Goal: Task Accomplishment & Management: Manage account settings

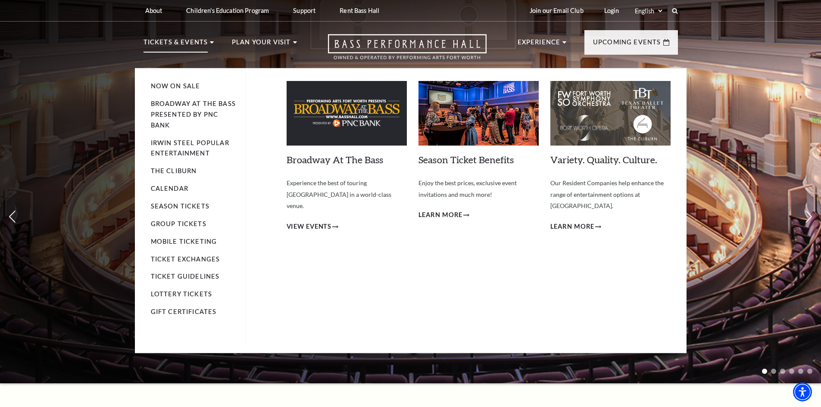
click at [351, 117] on img at bounding box center [346, 113] width 120 height 65
click at [324, 221] on span "View Events" at bounding box center [308, 226] width 45 height 11
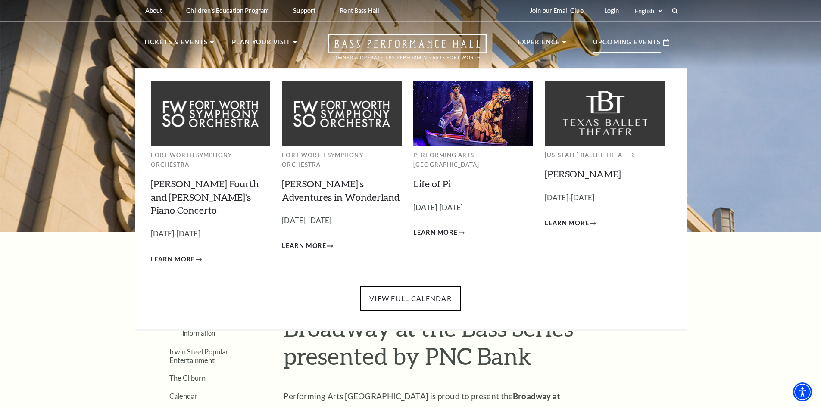
click at [636, 39] on p "Upcoming Events" at bounding box center [627, 45] width 68 height 16
click at [480, 128] on img at bounding box center [473, 113] width 120 height 64
click at [477, 122] on img at bounding box center [473, 113] width 120 height 64
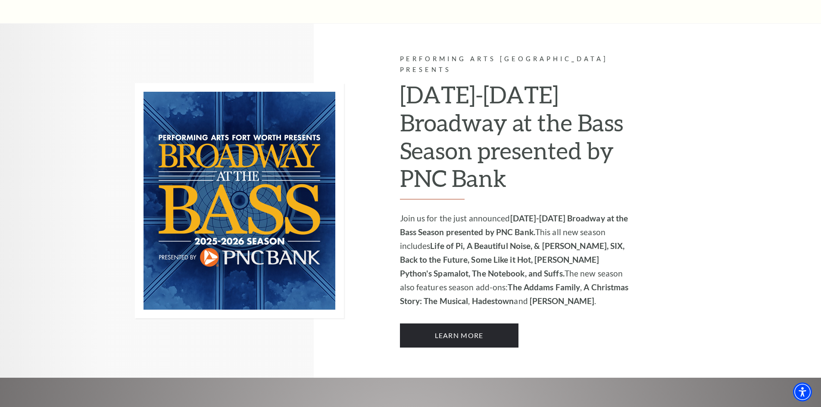
scroll to position [560, 0]
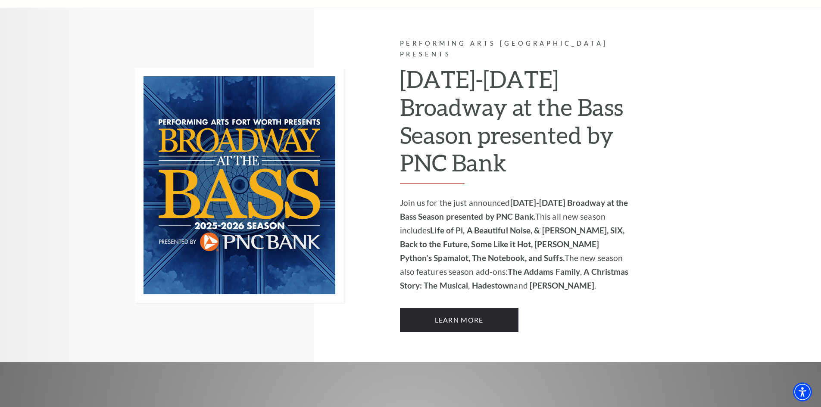
click at [434, 115] on h2 "2025-2026 Broadway at the Bass Season presented by PNC Bank" at bounding box center [515, 124] width 230 height 119
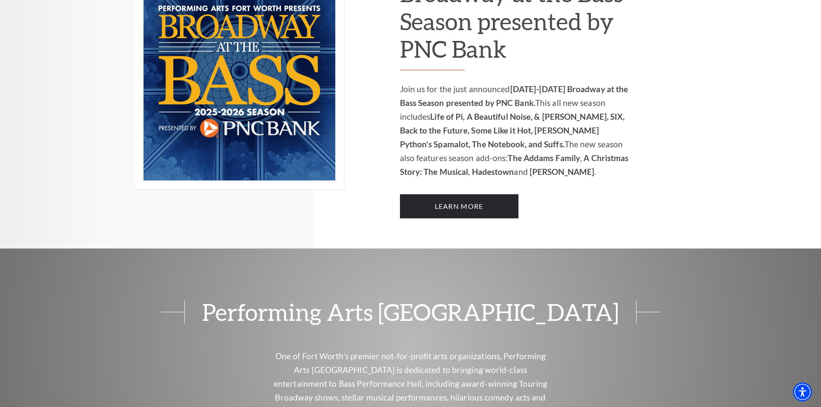
scroll to position [689, 0]
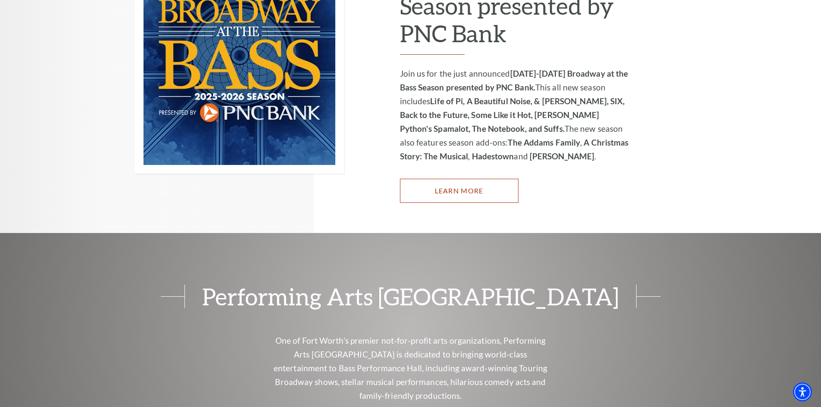
click at [442, 179] on link "Learn More" at bounding box center [459, 191] width 118 height 24
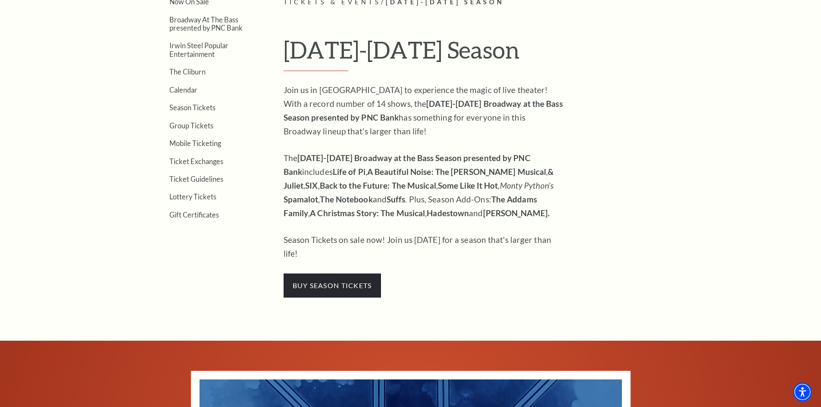
scroll to position [302, 0]
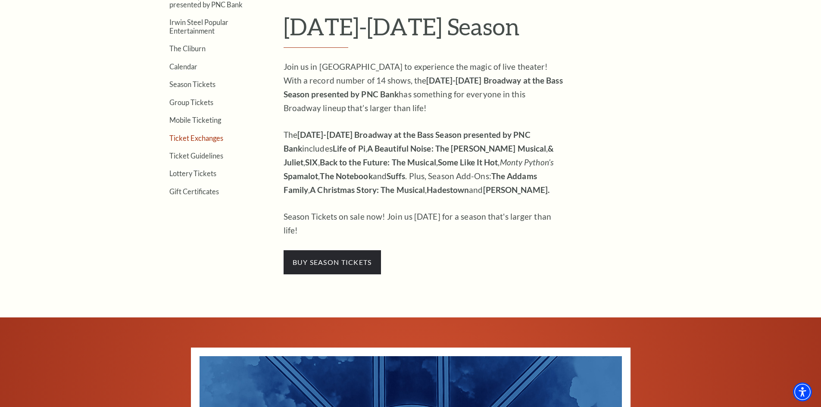
click at [205, 138] on link "Ticket Exchanges" at bounding box center [196, 138] width 54 height 8
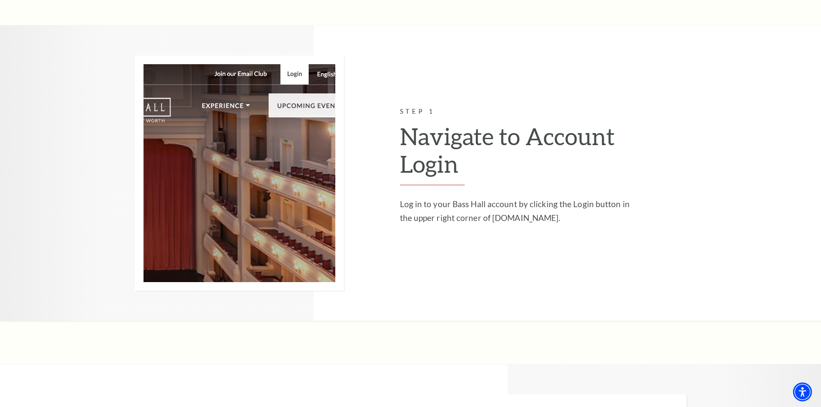
scroll to position [646, 0]
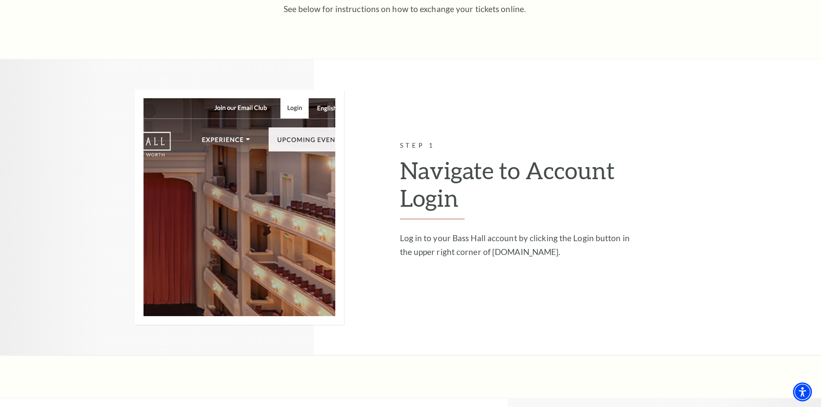
click at [455, 176] on h2 "Navigate to Account Login" at bounding box center [515, 187] width 230 height 63
click at [289, 106] on img at bounding box center [239, 207] width 209 height 235
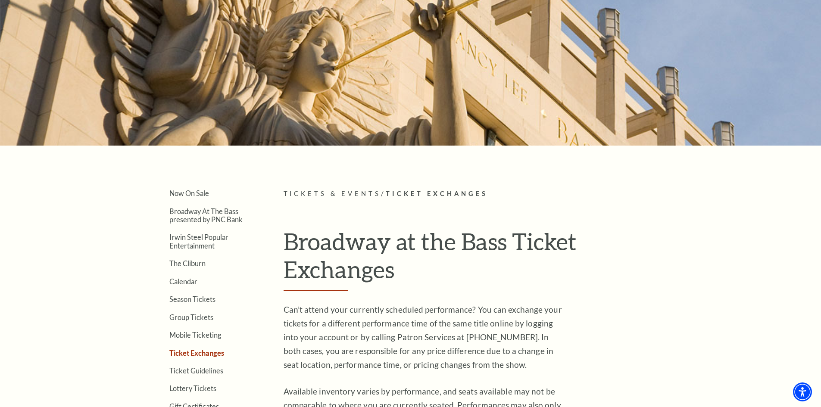
scroll to position [0, 0]
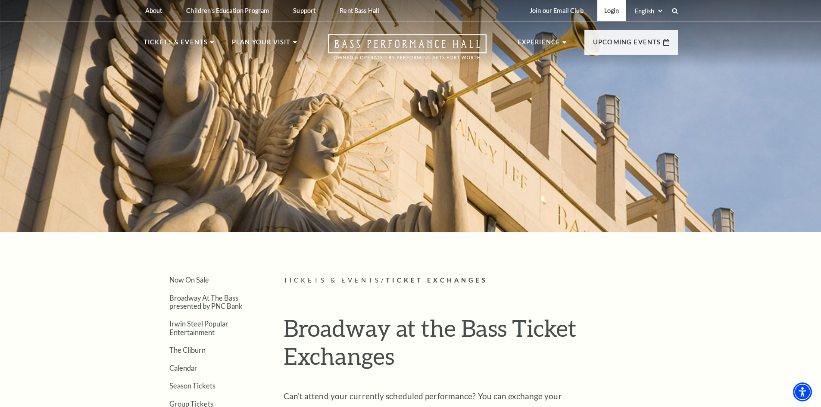
click at [611, 9] on link "Login" at bounding box center [611, 10] width 29 height 21
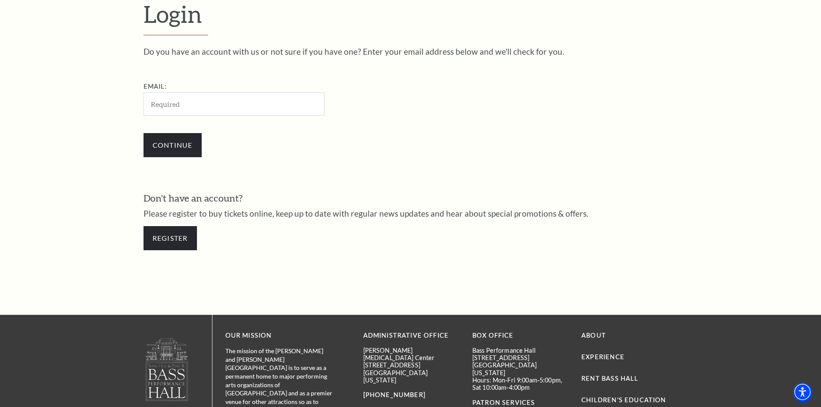
click at [198, 112] on input "Email:" at bounding box center [233, 104] width 181 height 24
type input "[EMAIL_ADDRESS][DOMAIN_NAME]"
click at [190, 146] on input "Continue" at bounding box center [172, 145] width 58 height 24
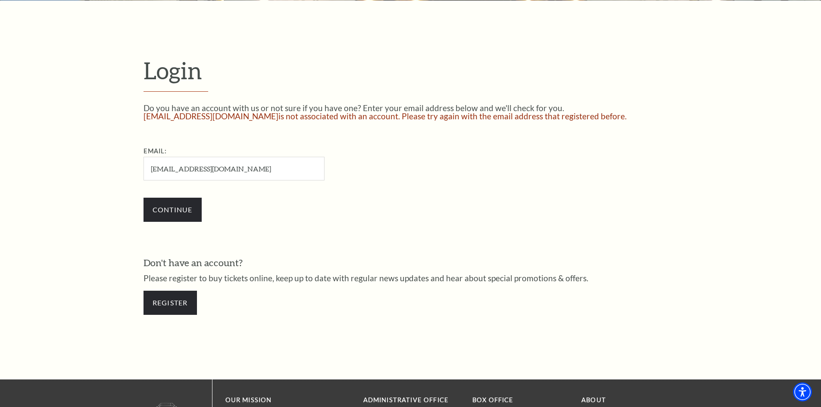
scroll to position [264, 0]
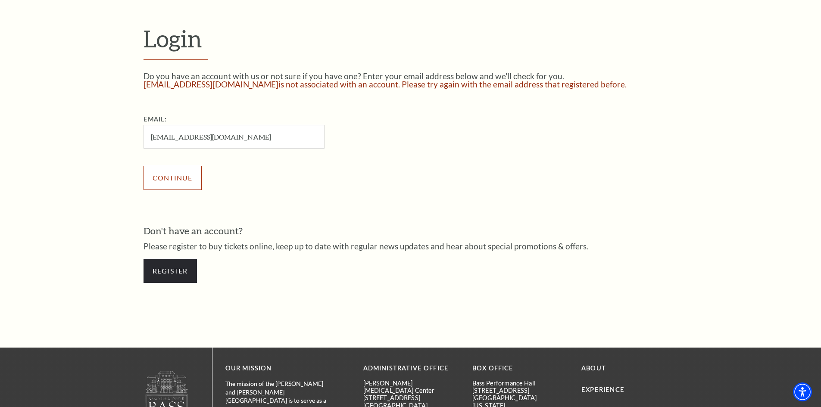
click at [173, 180] on input "Continue" at bounding box center [172, 178] width 58 height 24
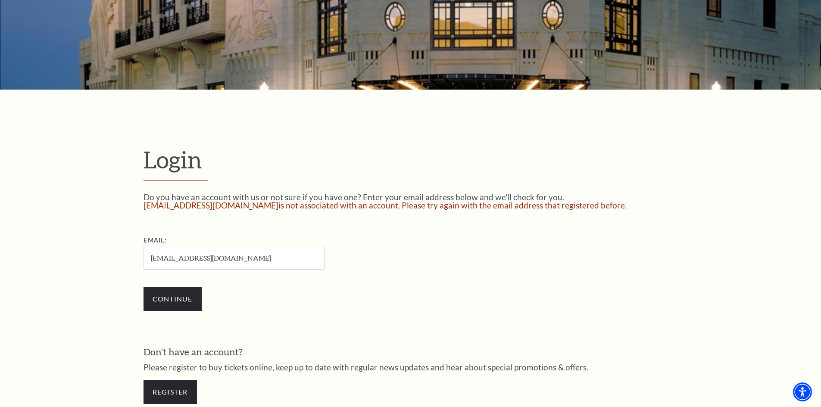
scroll to position [177, 0]
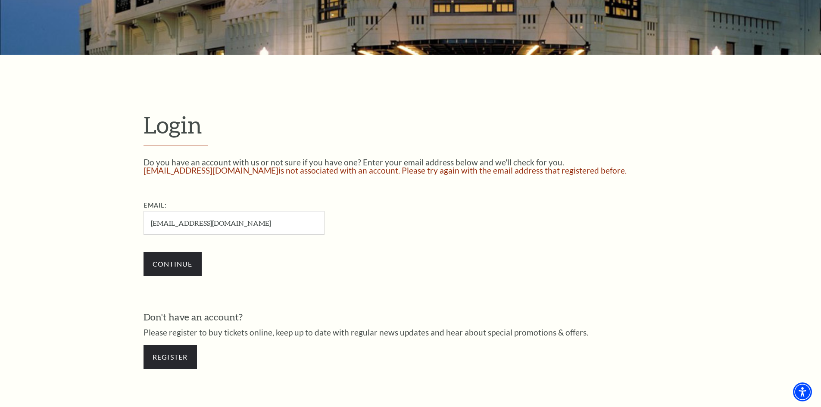
click at [207, 223] on input "[EMAIL_ADDRESS][DOMAIN_NAME]" at bounding box center [233, 223] width 181 height 24
type input "[EMAIL_ADDRESS][DOMAIN_NAME]"
click at [181, 258] on input "Continue" at bounding box center [172, 264] width 58 height 24
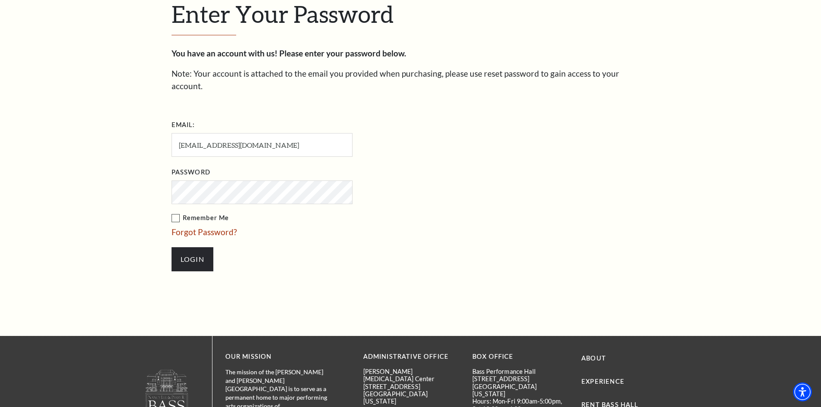
click at [177, 213] on label "Remember Me" at bounding box center [304, 218] width 267 height 11
click at [0, 0] on input "Remember Me" at bounding box center [0, 0] width 0 height 0
click at [189, 247] on input "Login" at bounding box center [192, 259] width 42 height 24
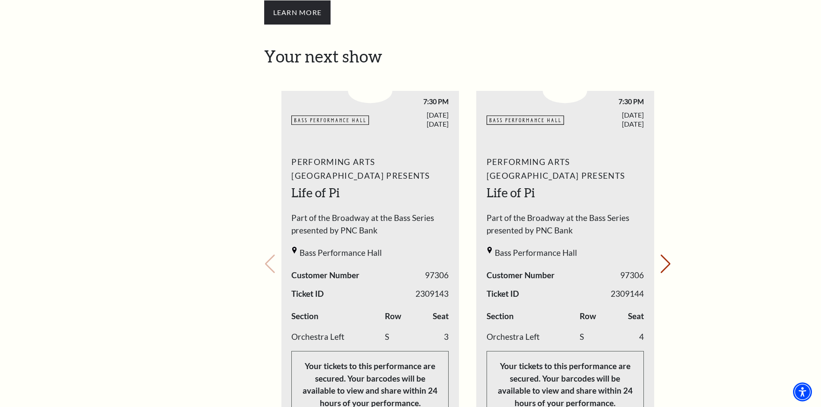
scroll to position [345, 0]
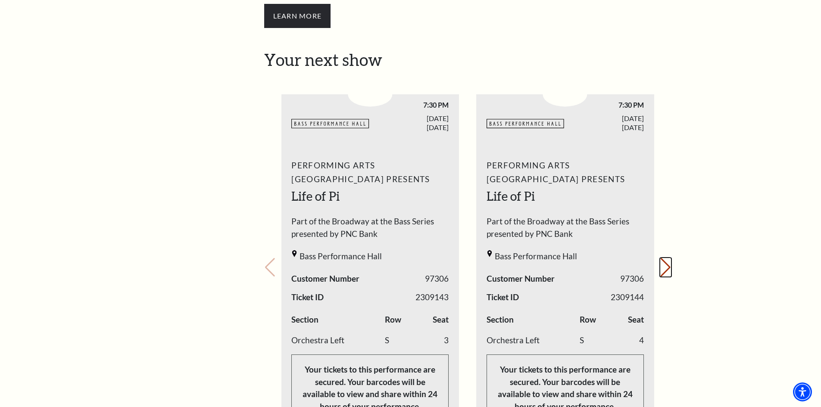
click at [669, 258] on button "Next slide." at bounding box center [666, 267] width 12 height 19
click at [668, 227] on div "Your next show Previous slide. Next slide." at bounding box center [467, 255] width 407 height 411
click at [666, 227] on div "Your next show Previous slide. Next slide." at bounding box center [467, 255] width 407 height 411
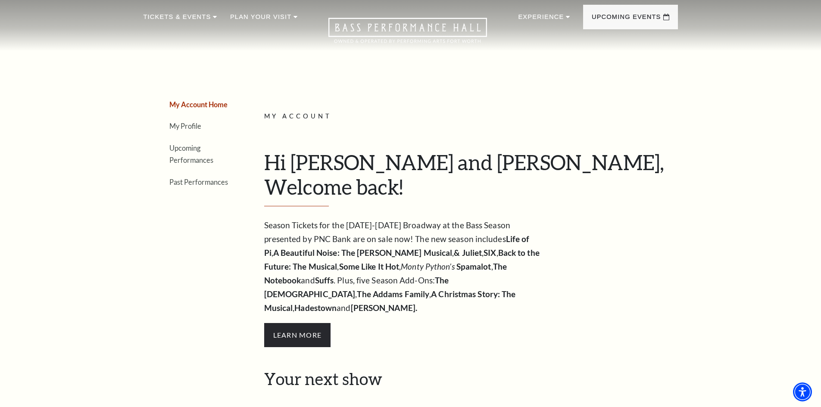
scroll to position [0, 0]
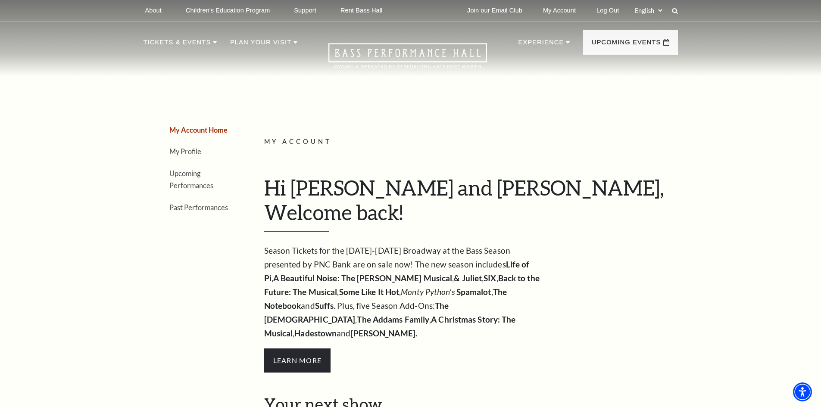
click at [190, 180] on li "Upcoming Performances" at bounding box center [200, 179] width 62 height 25
click at [181, 172] on link "Upcoming Performances" at bounding box center [191, 179] width 44 height 21
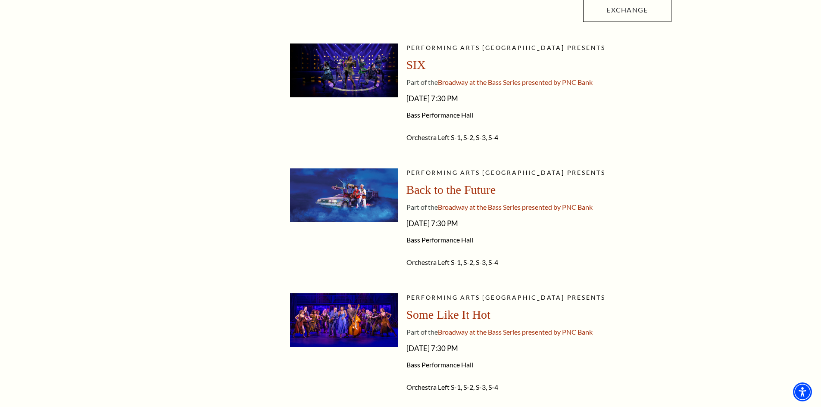
scroll to position [775, 0]
click at [428, 191] on span "Back to the Future" at bounding box center [451, 189] width 90 height 13
click at [466, 189] on span "Back to the Future" at bounding box center [451, 189] width 90 height 13
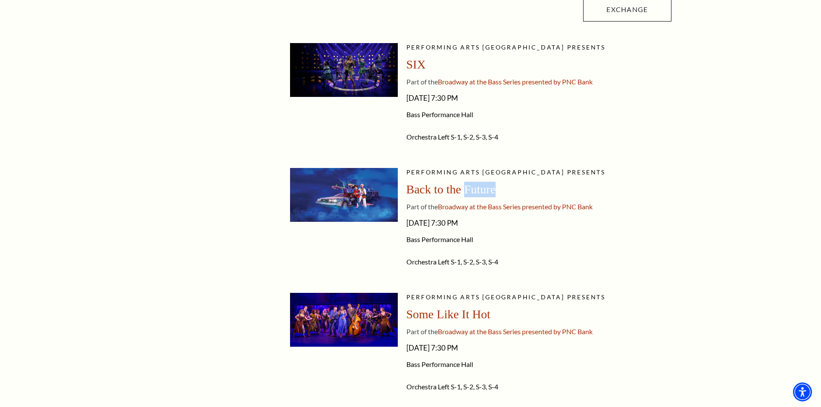
click at [376, 193] on img at bounding box center [344, 195] width 108 height 54
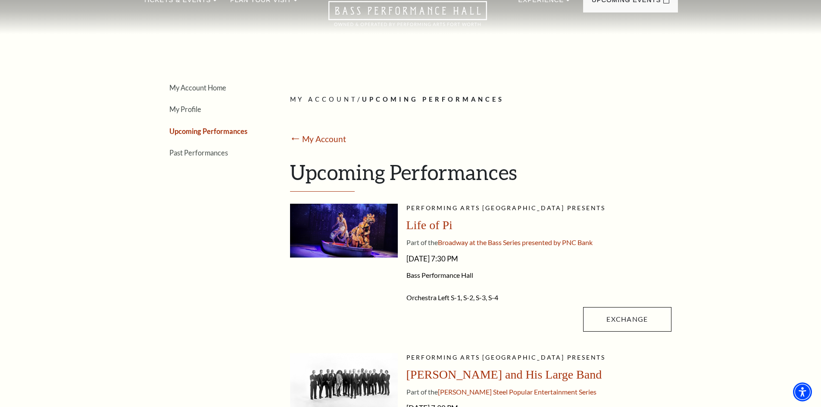
scroll to position [0, 0]
